Goal: Use online tool/utility: Utilize a website feature to perform a specific function

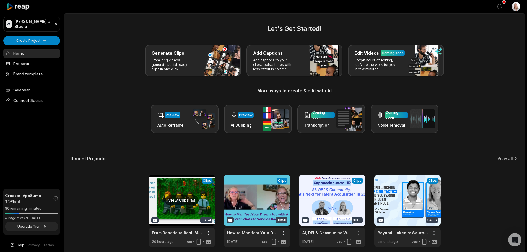
click at [185, 192] on link at bounding box center [181, 211] width 66 height 72
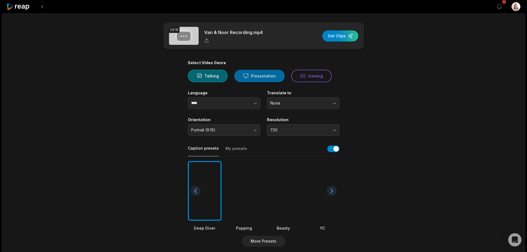
click at [247, 77] on icon at bounding box center [246, 76] width 6 height 6
click at [205, 78] on button "Talking" at bounding box center [208, 76] width 40 height 12
click at [252, 105] on icon "button" at bounding box center [255, 103] width 6 height 6
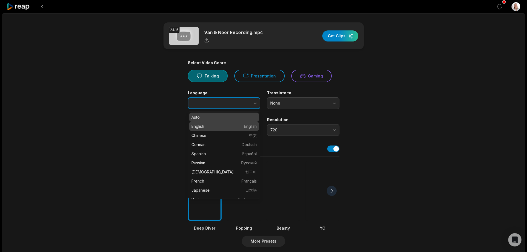
type input "*******"
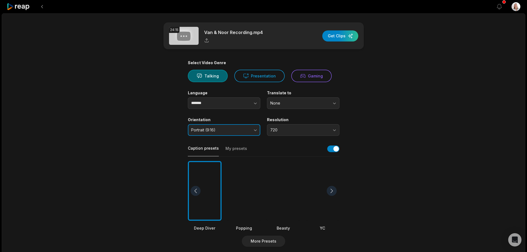
click at [256, 130] on button "Portrait (9:16)" at bounding box center [224, 130] width 72 height 12
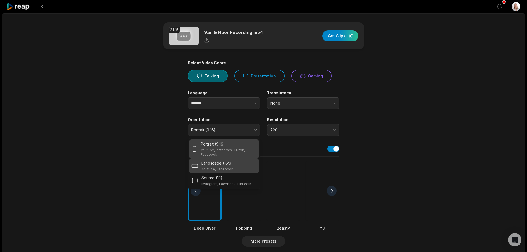
click at [240, 160] on div "Landscape (16:9) Youtube, Facebook" at bounding box center [223, 165] width 65 height 11
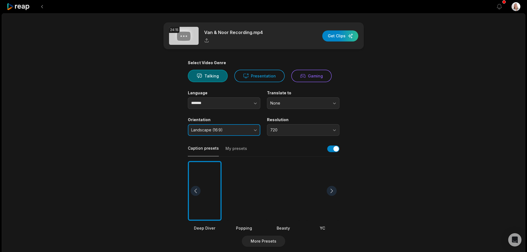
click at [255, 131] on button "Landscape (16:9)" at bounding box center [224, 130] width 72 height 12
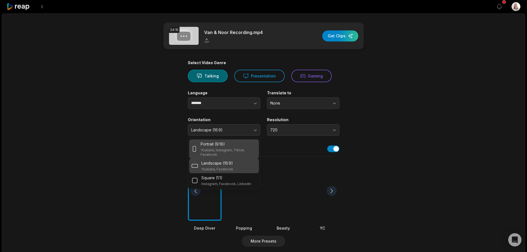
click at [242, 153] on p "Youtube, Instagram, Tiktok, Facebook" at bounding box center [228, 152] width 56 height 9
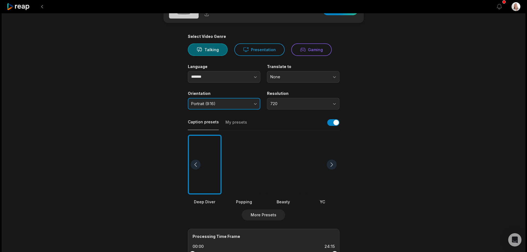
scroll to position [28, 0]
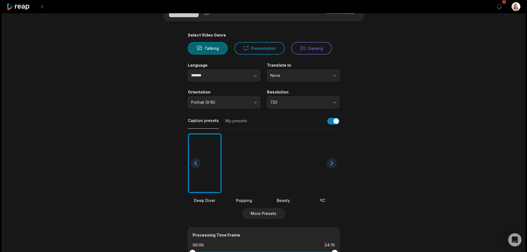
click at [232, 120] on button "My presets" at bounding box center [236, 123] width 22 height 11
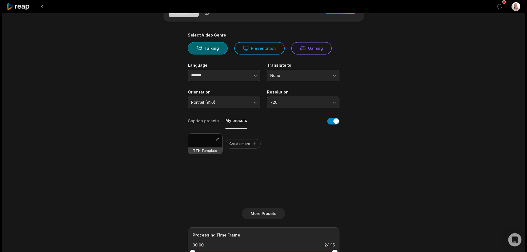
click at [202, 149] on h3 "TTH Template" at bounding box center [205, 150] width 24 height 4
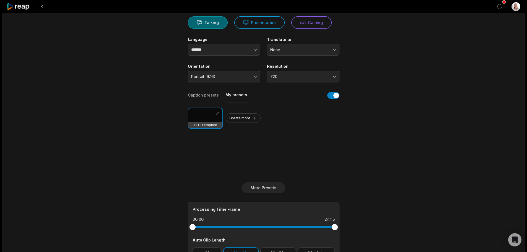
scroll to position [138, 0]
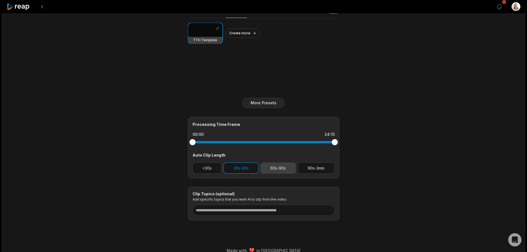
click at [272, 165] on button "60s-90s" at bounding box center [278, 167] width 36 height 11
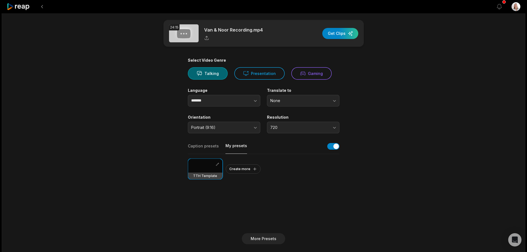
scroll to position [0, 0]
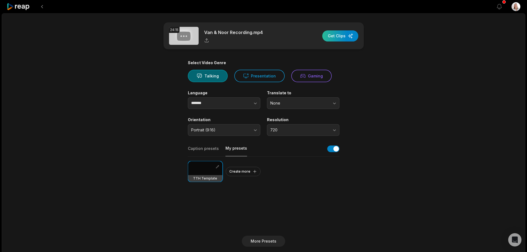
click at [335, 36] on div "button" at bounding box center [340, 35] width 36 height 11
